Goal: Task Accomplishment & Management: Manage account settings

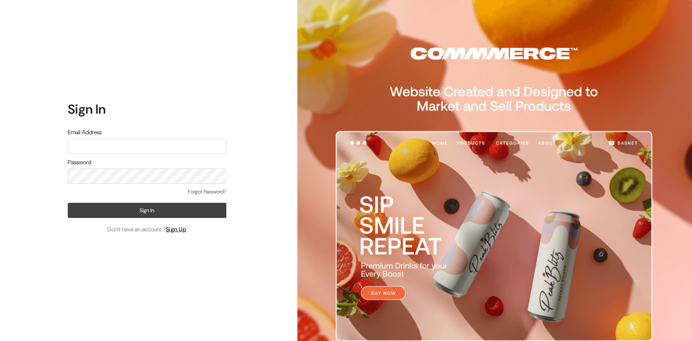
type input "pasumaithottakalaiofficial@gmail.com"
click at [143, 211] on button "Sign In" at bounding box center [147, 210] width 159 height 15
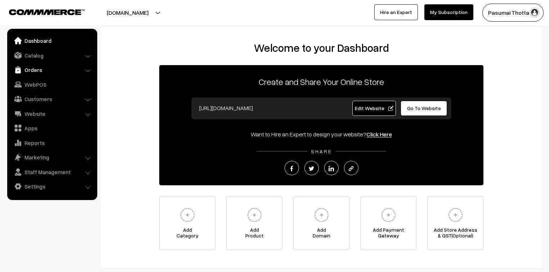
click at [34, 71] on link "Orders" at bounding box center [52, 69] width 86 height 13
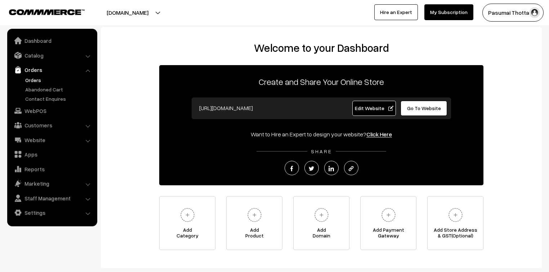
click at [33, 80] on link "Orders" at bounding box center [58, 80] width 71 height 8
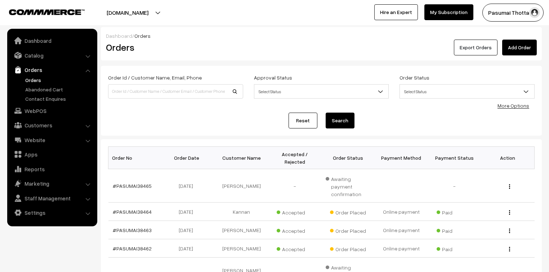
click at [487, 53] on button "Export Orders" at bounding box center [476, 48] width 44 height 16
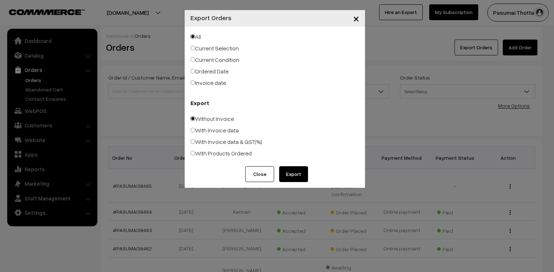
click at [204, 68] on label "Ordered Date" at bounding box center [209, 71] width 38 height 9
click at [195, 69] on input "Ordered Date" at bounding box center [192, 71] width 5 height 5
radio input "true"
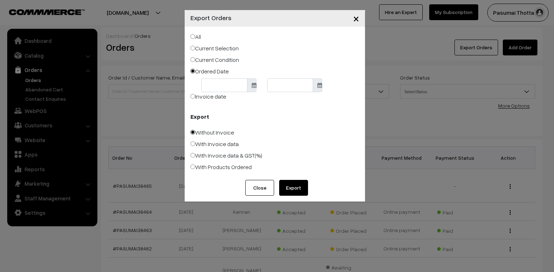
click at [209, 84] on body "Thank you for showing interest. Our team will call you shortly. Close pasumaith…" at bounding box center [277, 244] width 554 height 489
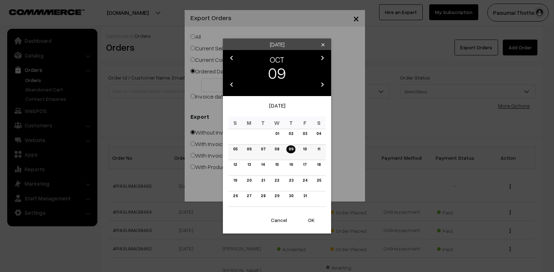
click at [265, 151] on link "07" at bounding box center [262, 150] width 9 height 8
click at [313, 220] on button "OK" at bounding box center [311, 221] width 29 height 16
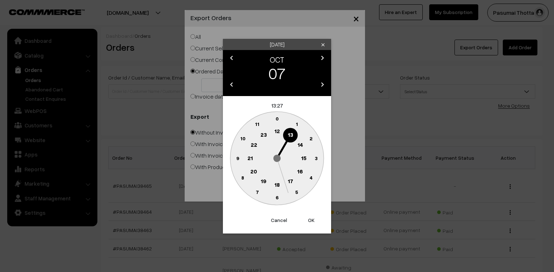
click at [313, 220] on button "OK" at bounding box center [311, 221] width 29 height 16
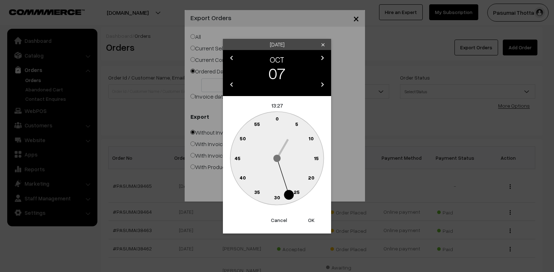
click at [313, 220] on button "OK" at bounding box center [311, 221] width 29 height 16
type input "07-10-2025"
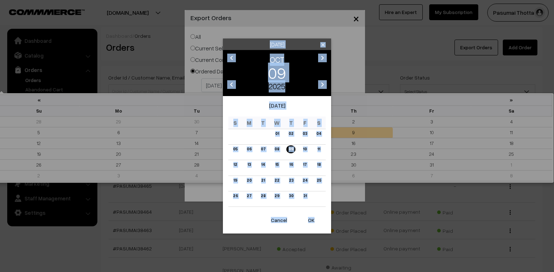
click at [274, 80] on body "Thank you for showing interest. Our team will call you shortly. Close pasumaith…" at bounding box center [277, 244] width 554 height 489
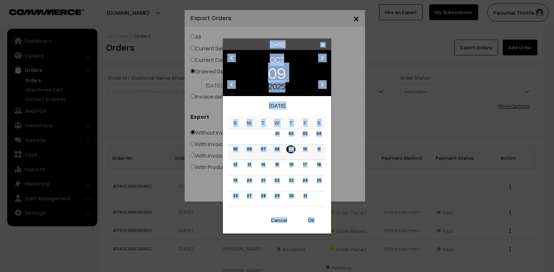
click at [291, 149] on link "09" at bounding box center [290, 150] width 9 height 8
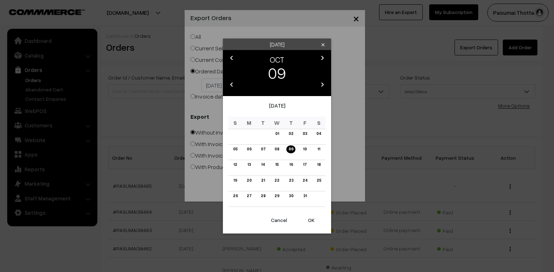
click at [311, 220] on button "OK" at bounding box center [311, 221] width 29 height 16
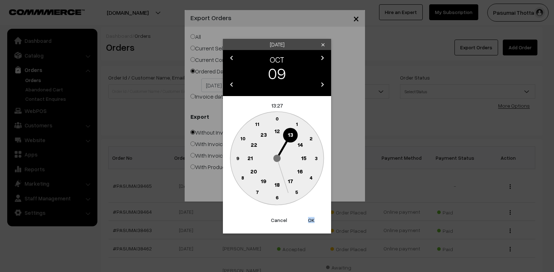
click at [311, 220] on button "OK" at bounding box center [311, 221] width 29 height 16
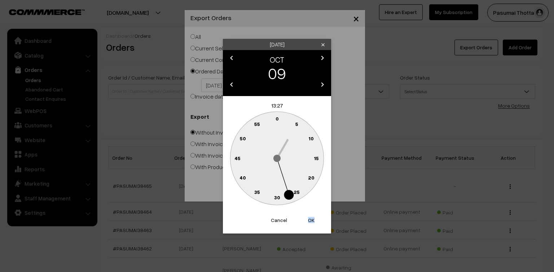
click at [311, 220] on button "OK" at bounding box center [311, 221] width 29 height 16
type input "09-10-2025"
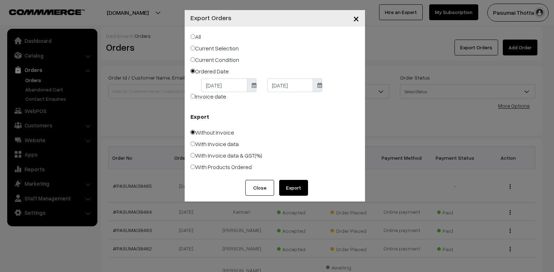
click at [297, 185] on button "Export" at bounding box center [293, 188] width 29 height 16
click at [353, 20] on span "×" at bounding box center [356, 18] width 6 height 13
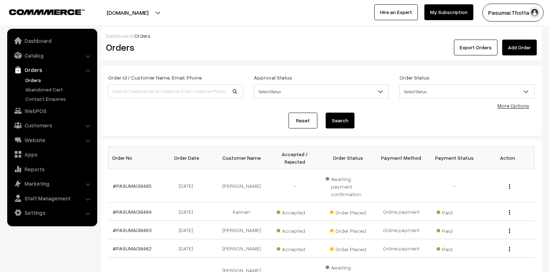
click at [518, 106] on link "More Options" at bounding box center [514, 106] width 32 height 6
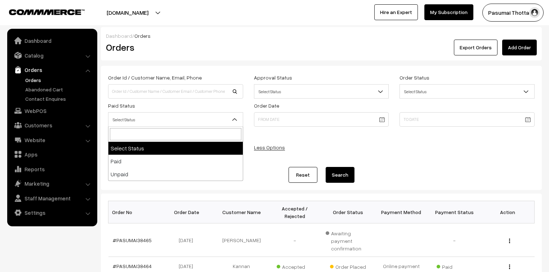
click at [151, 120] on span "Select Status" at bounding box center [175, 120] width 134 height 13
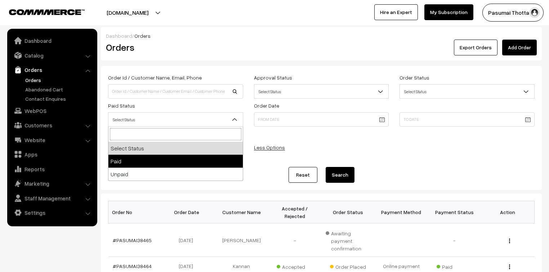
select select "1"
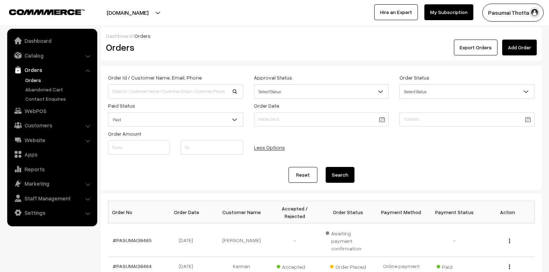
click at [346, 174] on button "Search" at bounding box center [340, 175] width 29 height 16
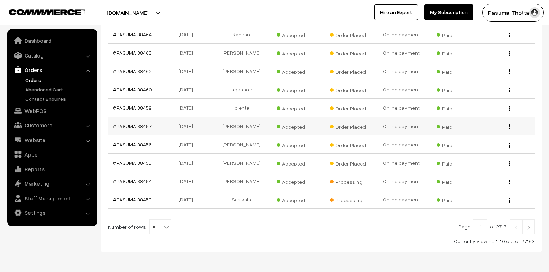
scroll to position [160, 0]
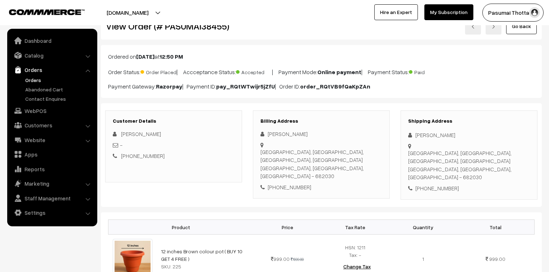
scroll to position [58, 0]
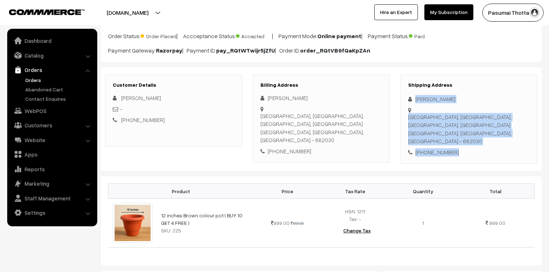
drag, startPoint x: 416, startPoint y: 99, endPoint x: 458, endPoint y: 141, distance: 59.4
click at [458, 141] on div "Shipping Address [PERSON_NAME] [GEOGRAPHIC_DATA], [GEOGRAPHIC_DATA], [GEOGRAPHI…" at bounding box center [469, 120] width 137 height 90
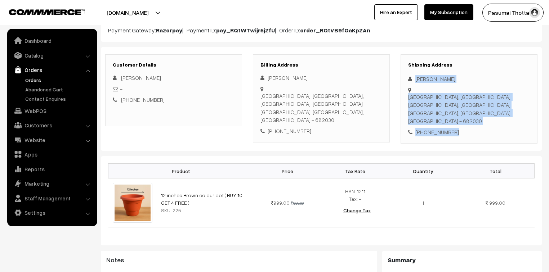
scroll to position [87, 0]
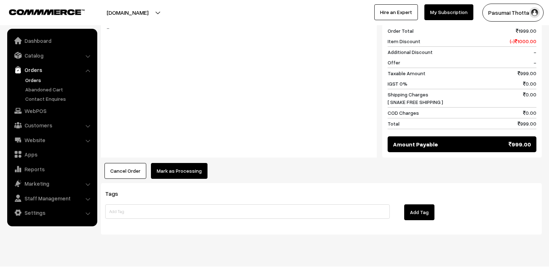
click at [177, 163] on button "Mark as Processing" at bounding box center [179, 171] width 57 height 16
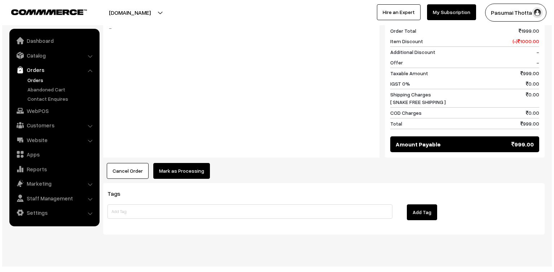
scroll to position [323, 0]
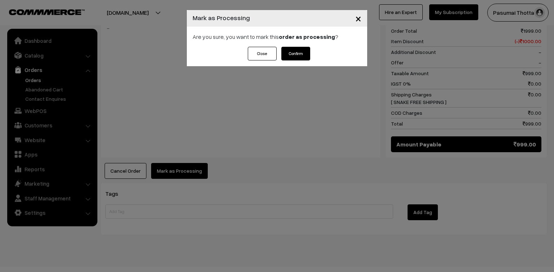
click at [298, 50] on button "Confirm" at bounding box center [295, 54] width 29 height 14
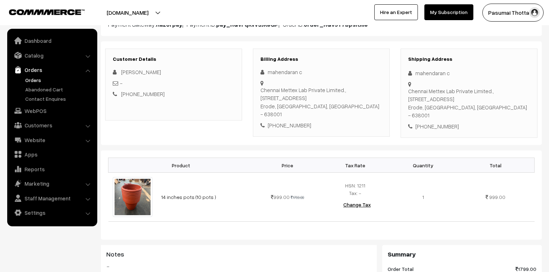
scroll to position [87, 0]
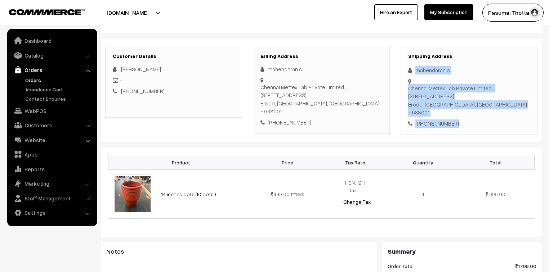
drag, startPoint x: 415, startPoint y: 70, endPoint x: 471, endPoint y: 111, distance: 69.6
click at [471, 111] on div "Shipping Address mahendaran c Chennai Mettex Lab Private Limited., [STREET_ADDR…" at bounding box center [469, 91] width 137 height 90
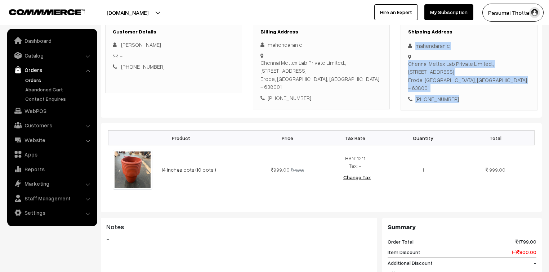
scroll to position [144, 0]
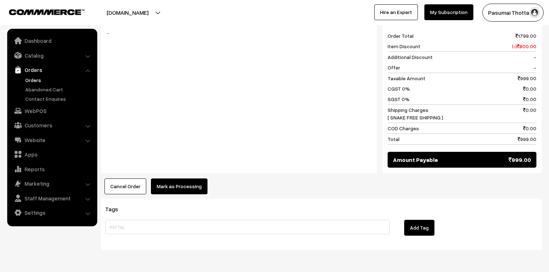
click at [178, 179] on button "Mark as Processing" at bounding box center [179, 187] width 57 height 16
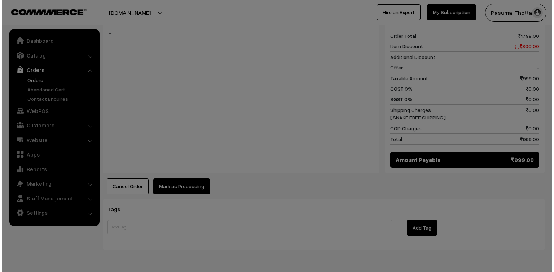
scroll to position [318, 0]
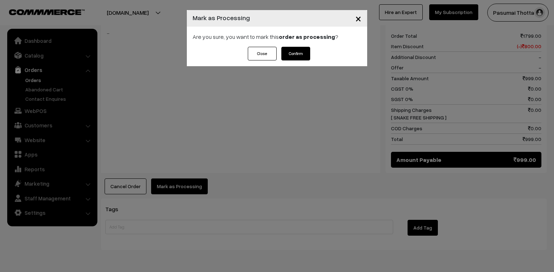
click at [299, 55] on button "Confirm" at bounding box center [295, 54] width 29 height 14
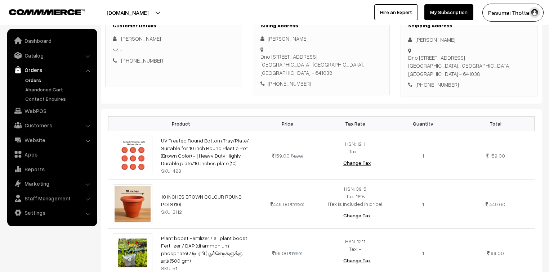
scroll to position [115, 0]
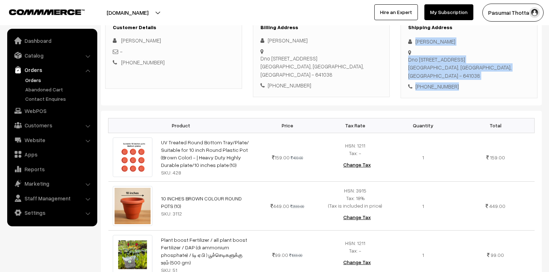
drag, startPoint x: 413, startPoint y: 41, endPoint x: 460, endPoint y: 72, distance: 56.2
click at [460, 72] on div "Shipping Address [PERSON_NAME] [STREET_ADDRESS] [PHONE_NUMBER]" at bounding box center [469, 57] width 137 height 81
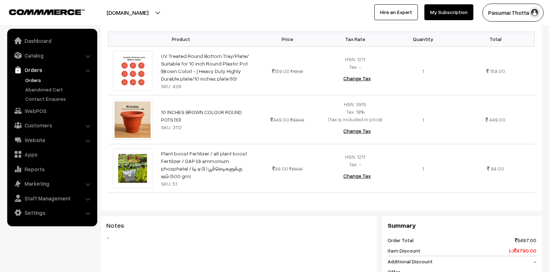
scroll to position [375, 0]
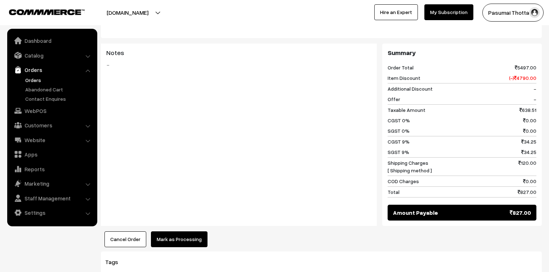
click at [183, 232] on button "Mark as Processing" at bounding box center [179, 240] width 57 height 16
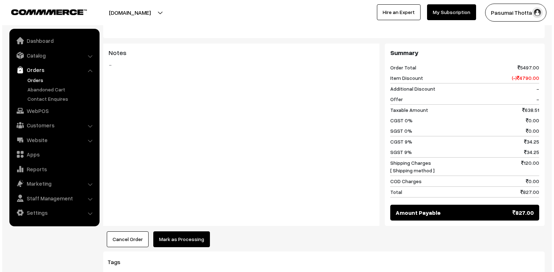
scroll to position [376, 0]
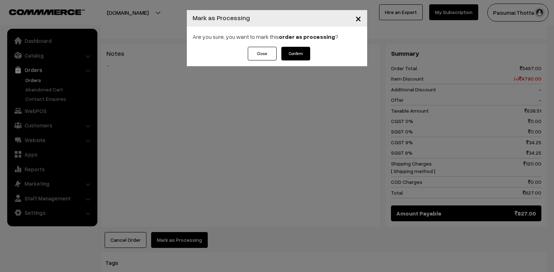
click at [294, 48] on button "Confirm" at bounding box center [295, 54] width 29 height 14
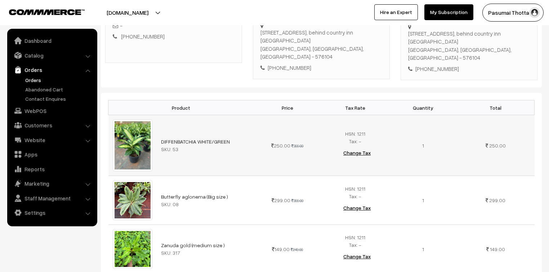
scroll to position [87, 0]
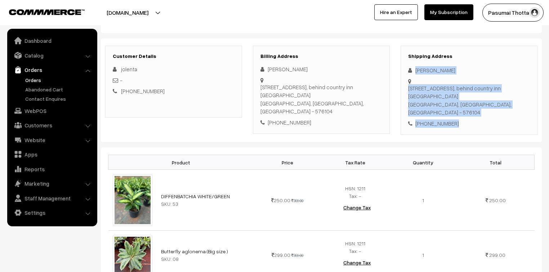
drag, startPoint x: 415, startPoint y: 73, endPoint x: 471, endPoint y: 113, distance: 69.3
click at [471, 113] on div "Shipping Address jolenta barretto 504 woodwinds, d c office road, behind countr…" at bounding box center [469, 91] width 137 height 90
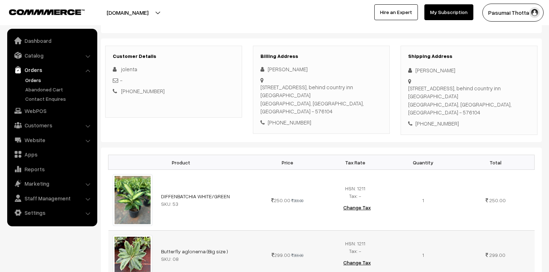
click at [316, 251] on td "299.00 399.00" at bounding box center [288, 255] width 68 height 49
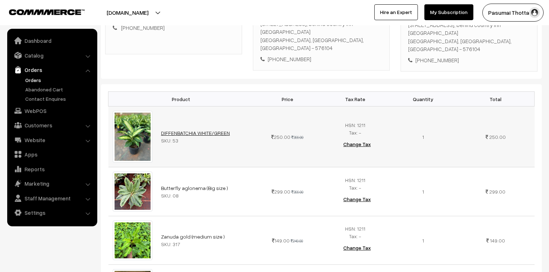
scroll to position [173, 0]
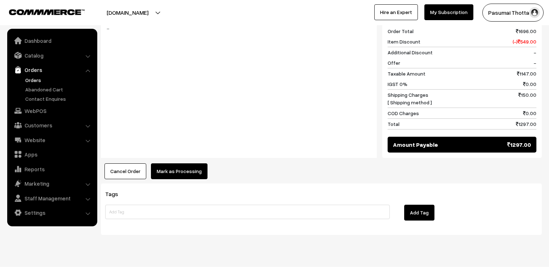
click at [194, 166] on button "Mark as Processing" at bounding box center [179, 172] width 57 height 16
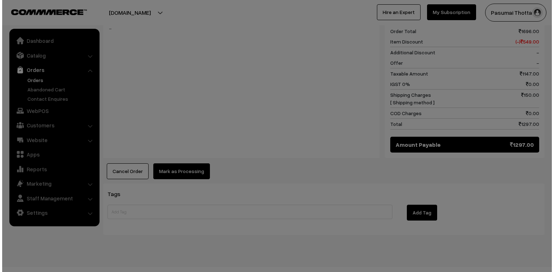
scroll to position [532, 0]
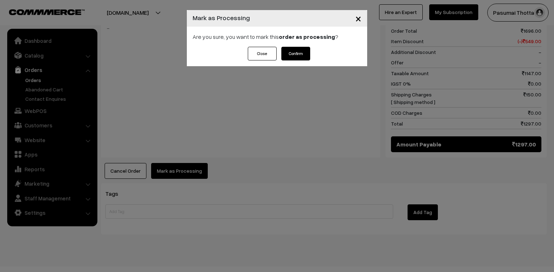
click at [298, 52] on button "Confirm" at bounding box center [295, 54] width 29 height 14
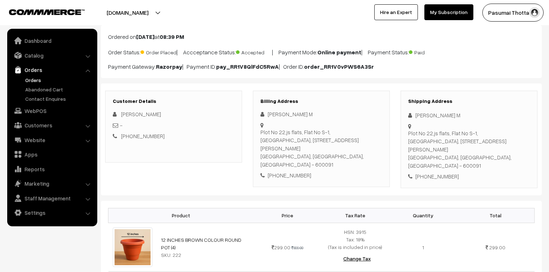
scroll to position [29, 0]
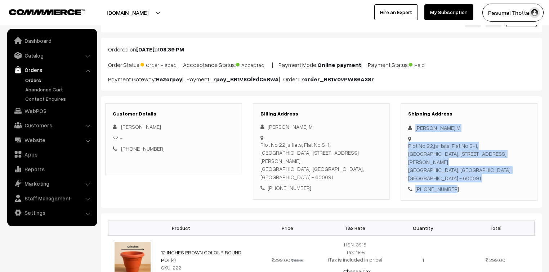
drag, startPoint x: 415, startPoint y: 127, endPoint x: 448, endPoint y: 170, distance: 55.0
click at [448, 170] on div "Shipping Address Bharathi M Plot No 22,js flats, Flat No S-1, Opposite Iron Sho…" at bounding box center [469, 152] width 137 height 98
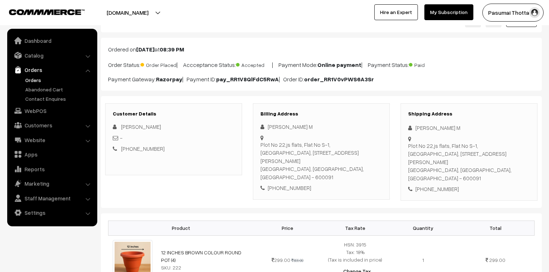
click at [466, 185] on div "+91 7358834818" at bounding box center [469, 189] width 122 height 8
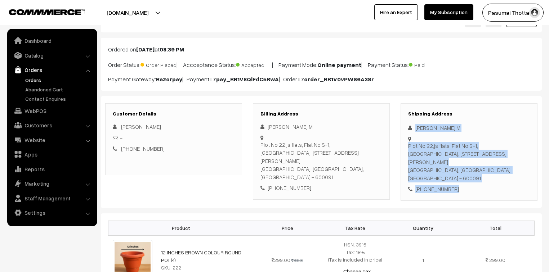
drag, startPoint x: 416, startPoint y: 127, endPoint x: 476, endPoint y: 172, distance: 75.0
click at [476, 172] on div "Shipping Address Bharathi M Plot No 22,js flats, Flat No S-1, Opposite Iron Sho…" at bounding box center [469, 152] width 137 height 98
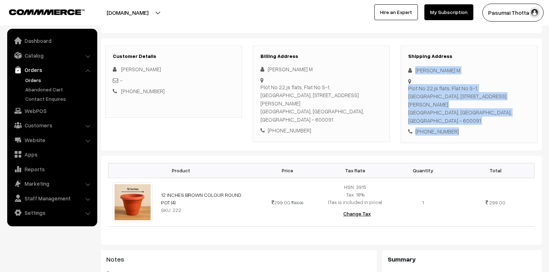
scroll to position [115, 0]
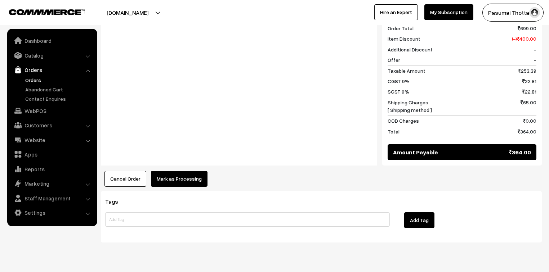
click at [184, 171] on button "Mark as Processing" at bounding box center [179, 179] width 57 height 16
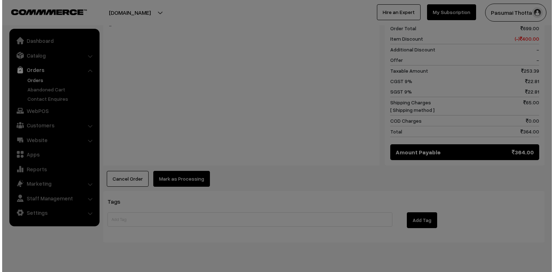
scroll to position [333, 0]
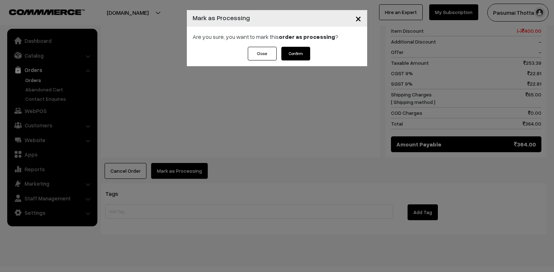
click at [303, 56] on button "Confirm" at bounding box center [295, 54] width 29 height 14
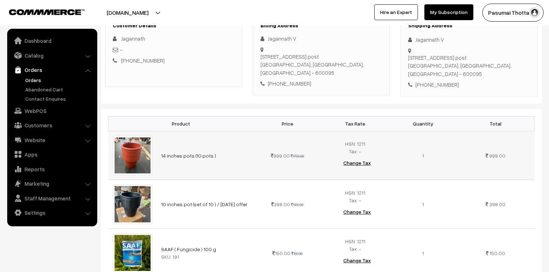
scroll to position [58, 0]
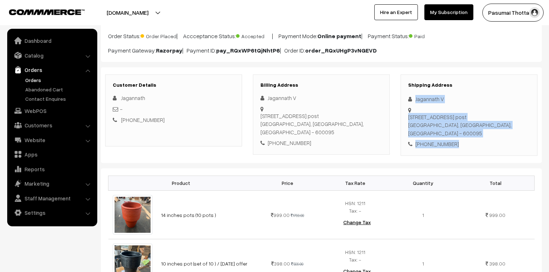
drag, startPoint x: 415, startPoint y: 99, endPoint x: 464, endPoint y: 147, distance: 68.6
click at [464, 147] on div "Shipping Address Jagannath V [STREET_ADDRESS] [PHONE_NUMBER]" at bounding box center [469, 115] width 137 height 81
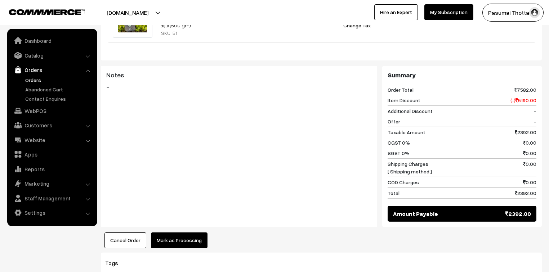
scroll to position [625, 0]
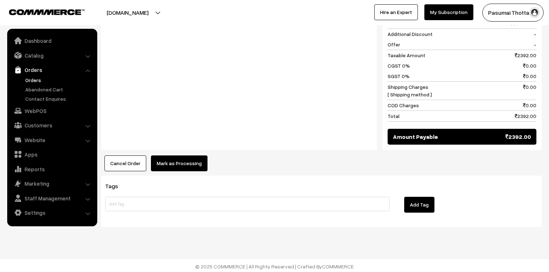
click at [185, 158] on button "Mark as Processing" at bounding box center [179, 164] width 57 height 16
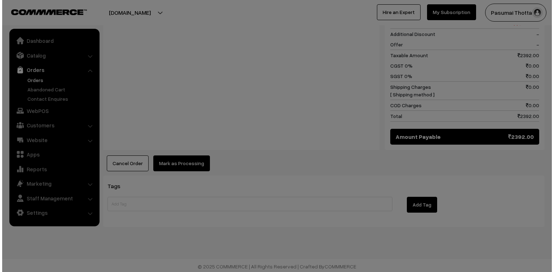
scroll to position [629, 0]
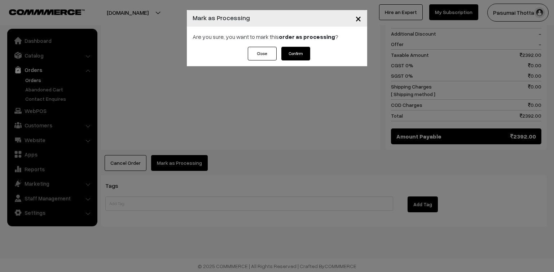
click at [300, 56] on button "Confirm" at bounding box center [295, 54] width 29 height 14
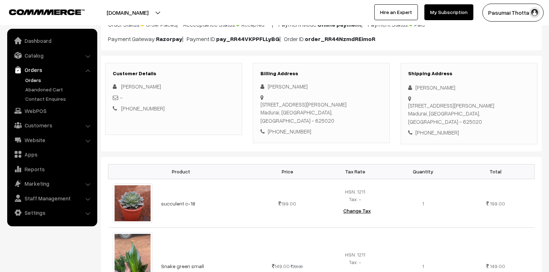
scroll to position [58, 0]
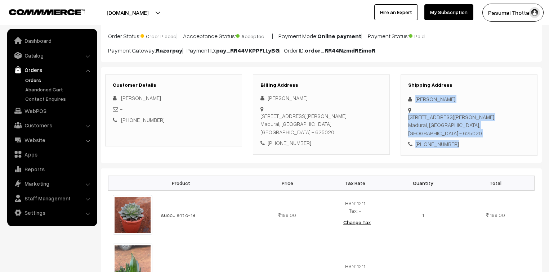
drag, startPoint x: 415, startPoint y: 100, endPoint x: 453, endPoint y: 146, distance: 59.2
click at [453, 146] on div "Shipping Address Nadhiya Ya 514 , 11th east cross street ,new LIG colany Anna n…" at bounding box center [469, 115] width 137 height 81
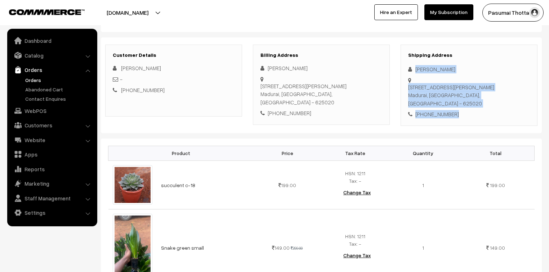
scroll to position [115, 0]
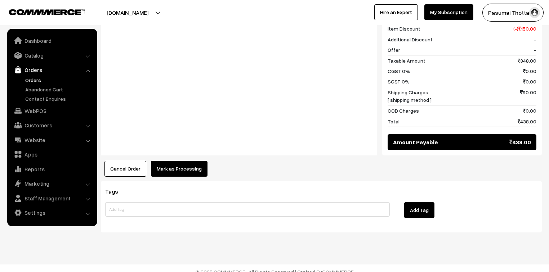
click at [160, 169] on button "Mark as Processing" at bounding box center [179, 169] width 57 height 16
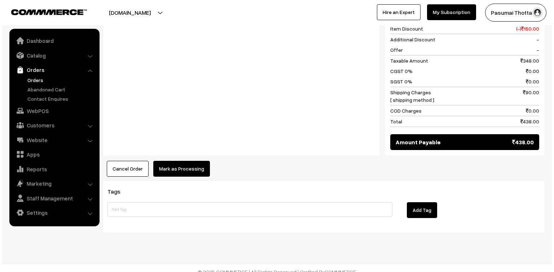
scroll to position [405, 0]
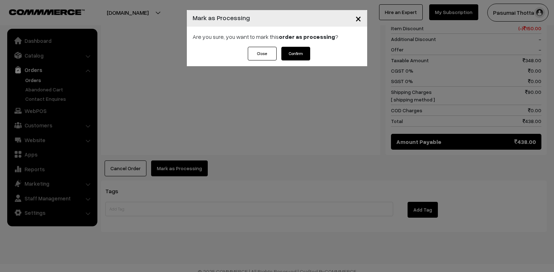
click at [296, 52] on button "Confirm" at bounding box center [295, 54] width 29 height 14
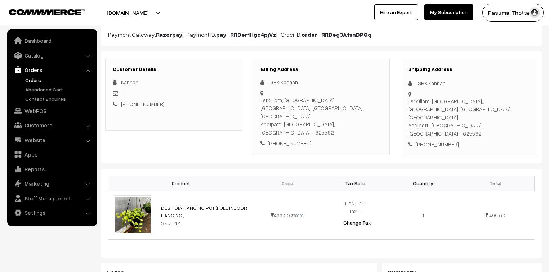
scroll to position [58, 0]
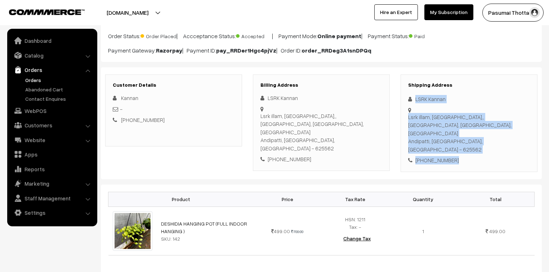
drag, startPoint x: 415, startPoint y: 101, endPoint x: 464, endPoint y: 151, distance: 69.8
click at [464, 151] on div "Shipping Address LSRK Kannan Lsrk illam, middle street,, Rangasamudram post, an…" at bounding box center [469, 124] width 137 height 98
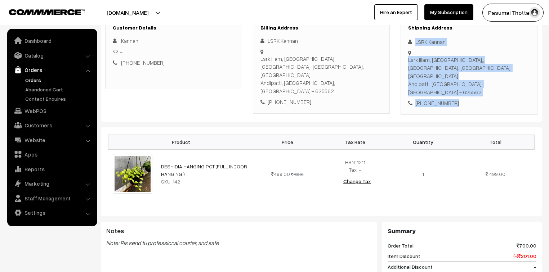
scroll to position [115, 0]
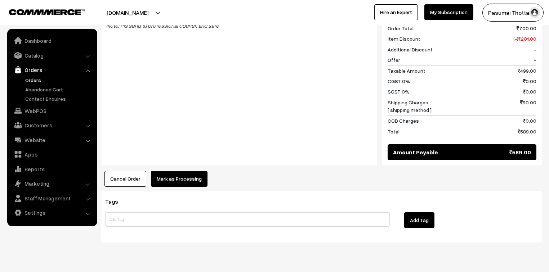
click at [183, 171] on button "Mark as Processing" at bounding box center [179, 179] width 57 height 16
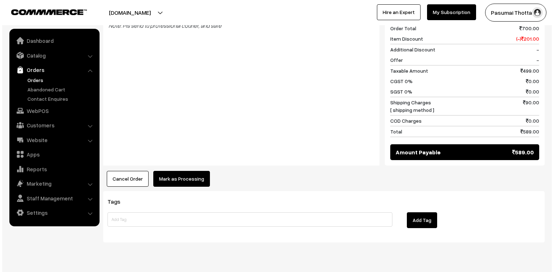
scroll to position [333, 0]
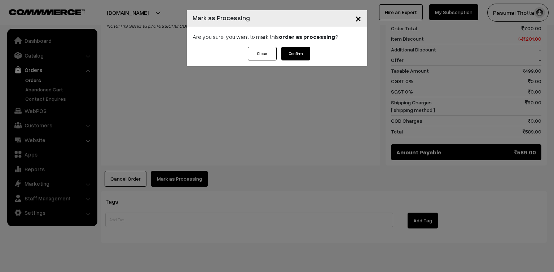
click at [303, 53] on button "Confirm" at bounding box center [295, 54] width 29 height 14
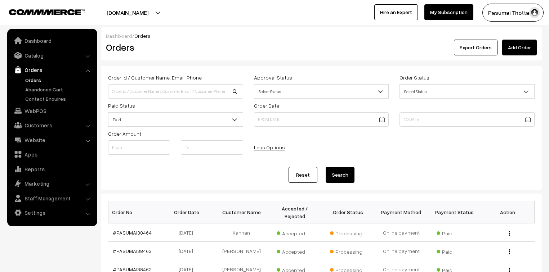
scroll to position [160, 0]
